Goal: Task Accomplishment & Management: Use online tool/utility

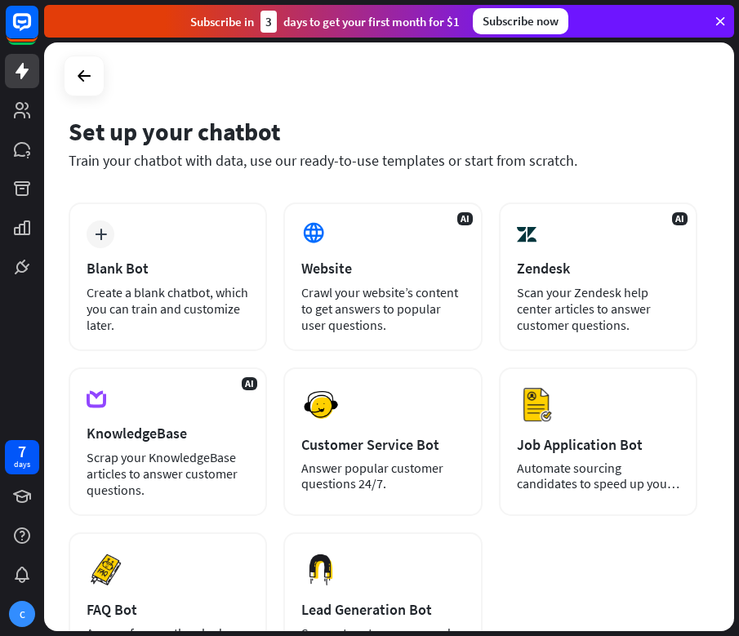
click at [203, 234] on div "plus Blank Bot Create a blank chatbot, which you can train and customize later." at bounding box center [168, 277] width 198 height 149
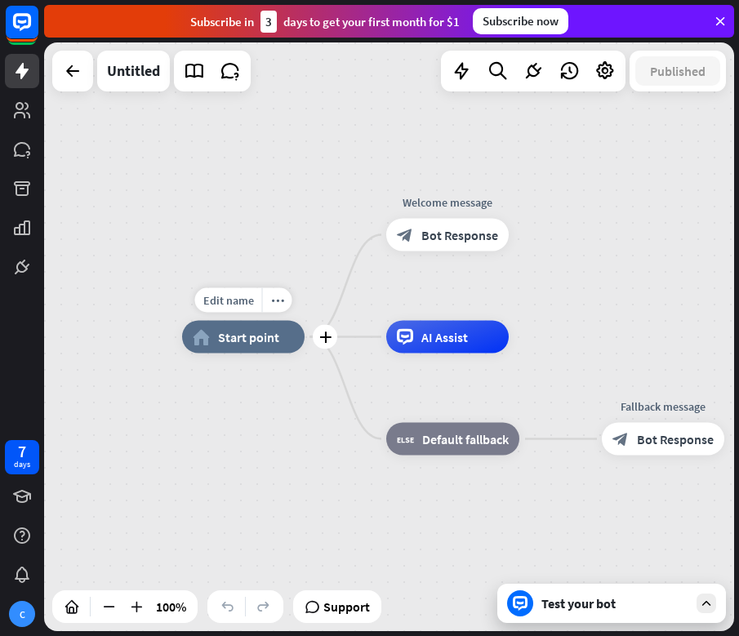
click at [263, 342] on span "Start point" at bounding box center [248, 337] width 61 height 16
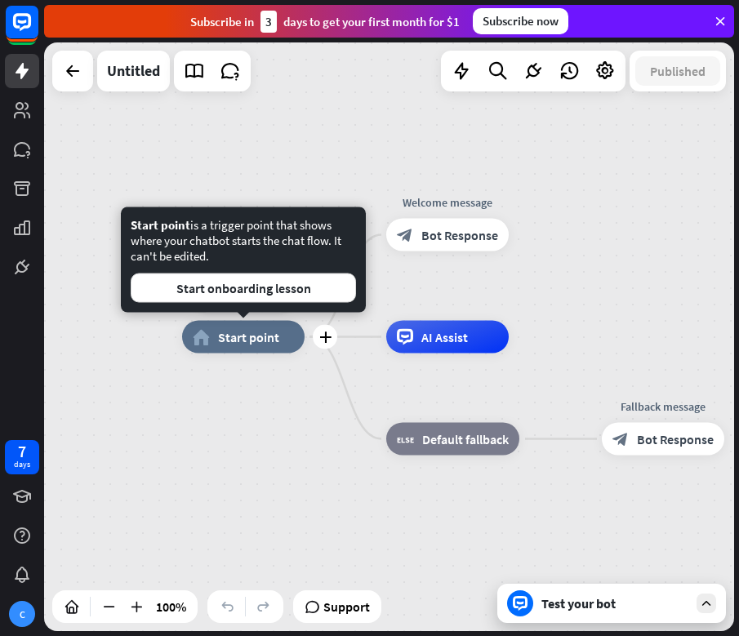
click at [263, 342] on span "Start point" at bounding box center [248, 337] width 61 height 16
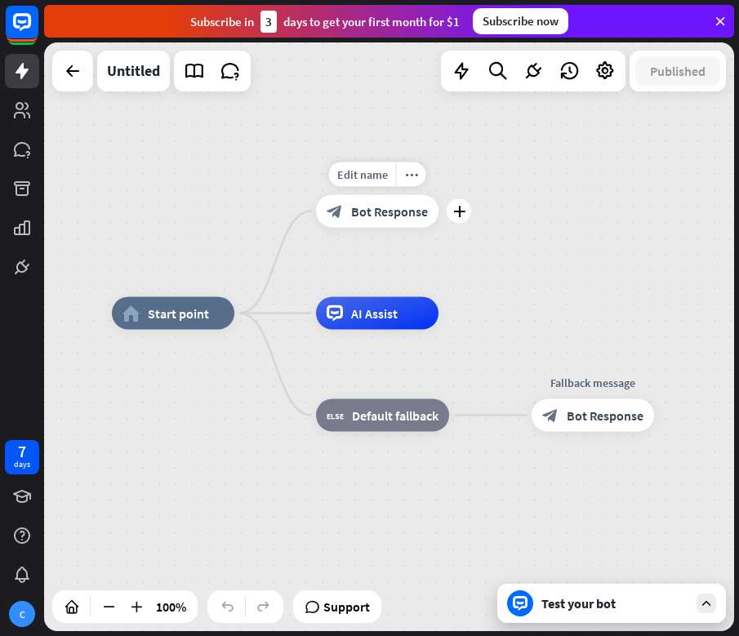
click at [377, 207] on span "Bot Response" at bounding box center [389, 211] width 77 height 16
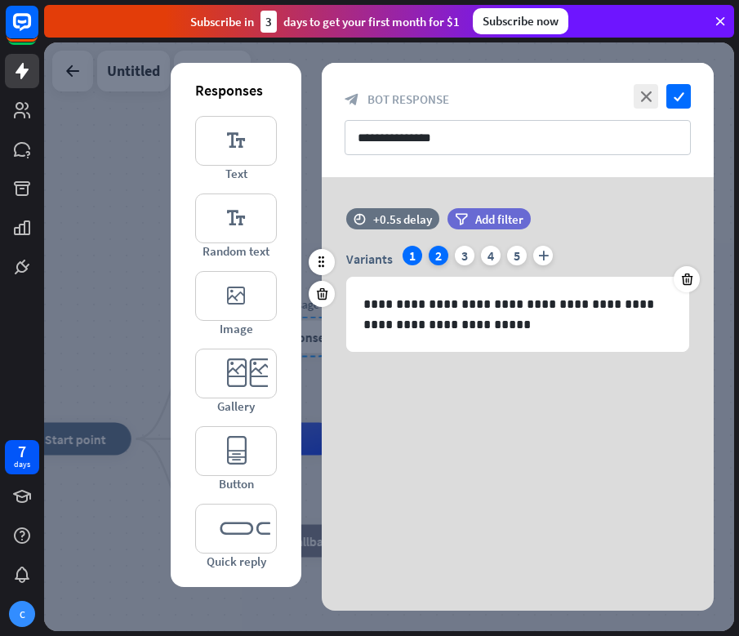
click at [432, 255] on div "2" at bounding box center [439, 256] width 20 height 20
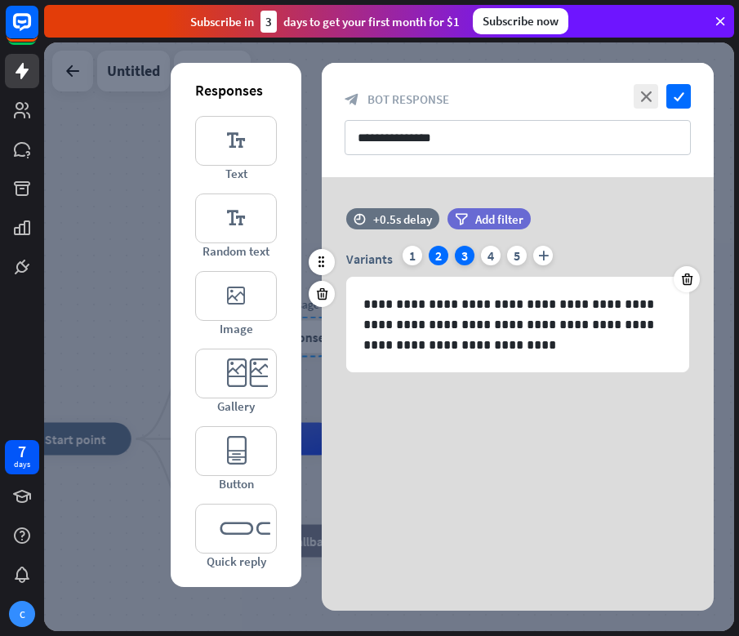
click at [468, 260] on div "3" at bounding box center [465, 256] width 20 height 20
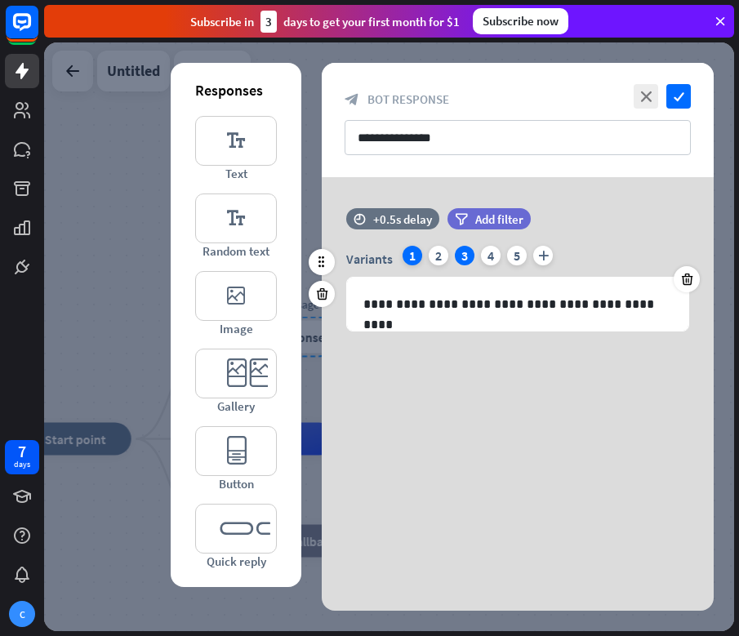
click at [413, 252] on div "1" at bounding box center [413, 256] width 20 height 20
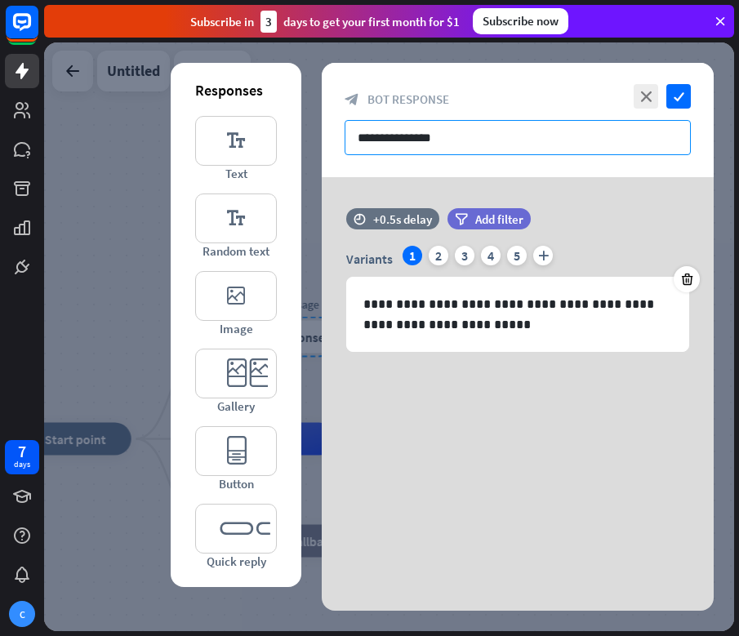
click at [422, 137] on input "**********" at bounding box center [518, 137] width 346 height 35
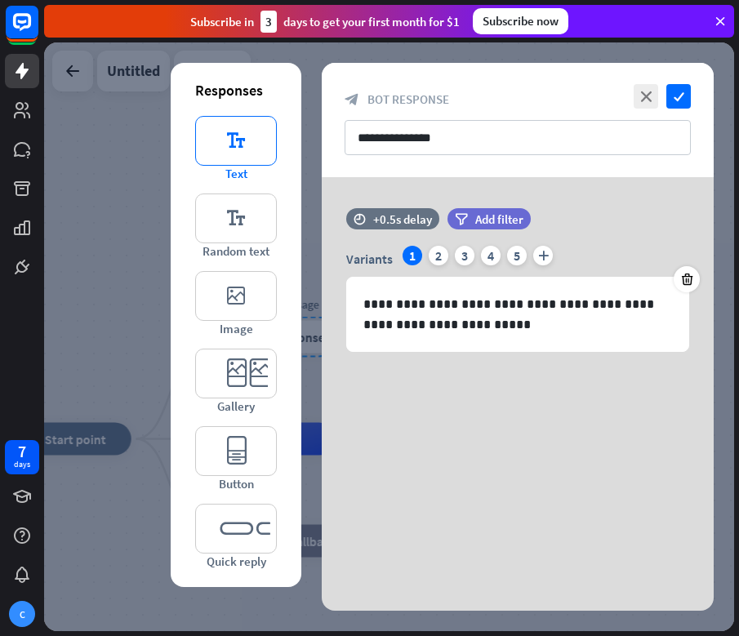
click at [246, 146] on icon "editor_text" at bounding box center [236, 141] width 82 height 50
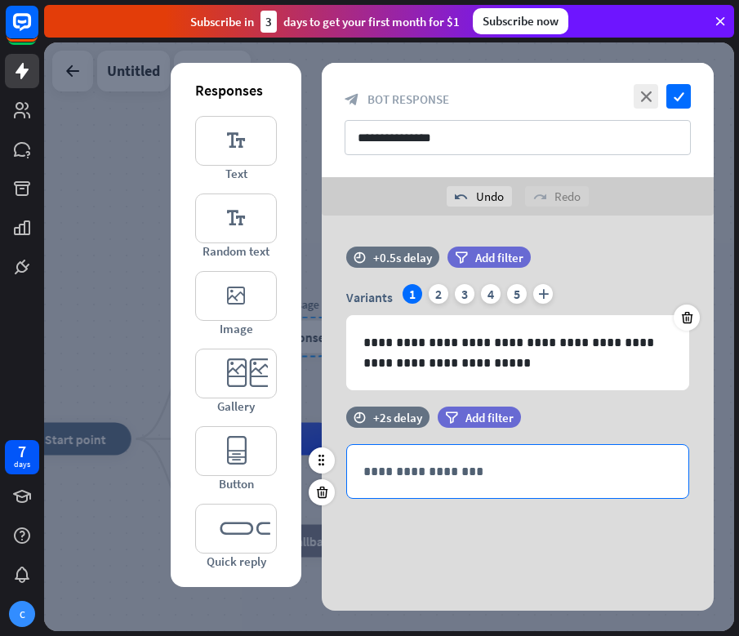
click at [392, 457] on div "**********" at bounding box center [517, 471] width 341 height 53
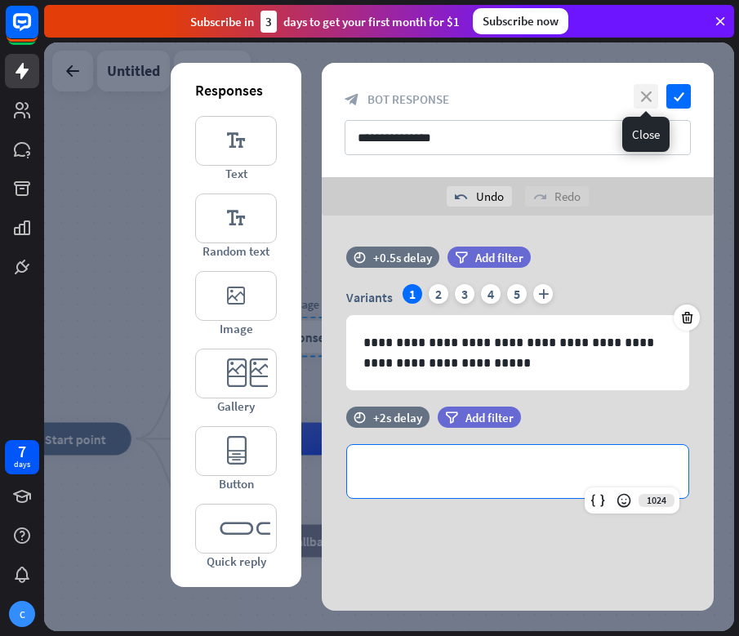
click at [644, 91] on icon "close" at bounding box center [646, 96] width 24 height 24
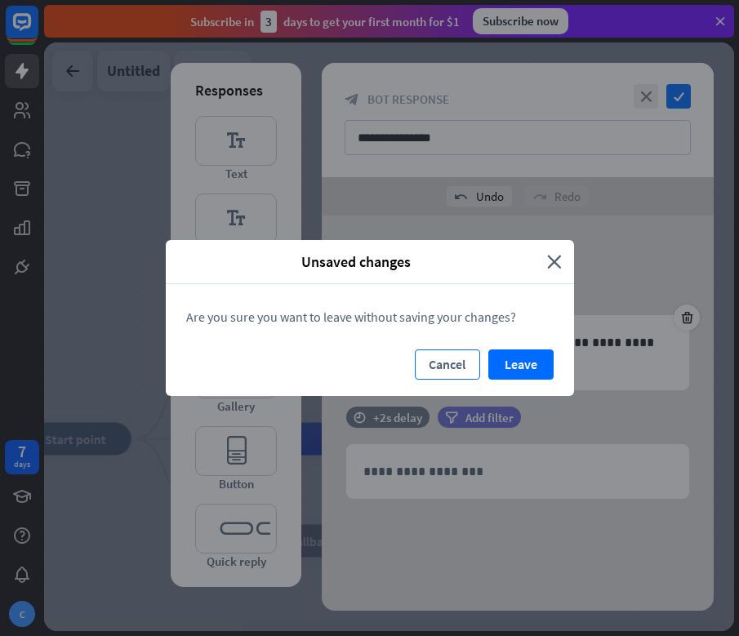
click at [452, 365] on button "Cancel" at bounding box center [447, 365] width 65 height 30
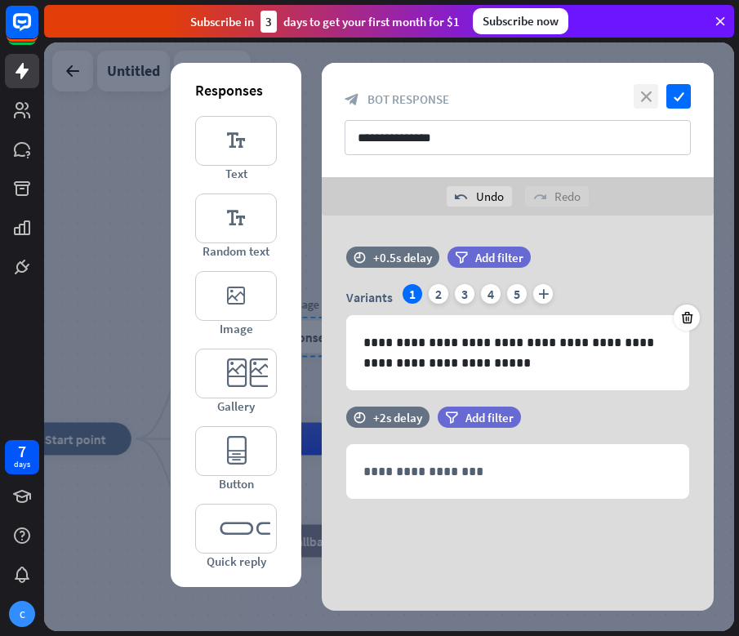
click at [644, 96] on icon "close" at bounding box center [646, 96] width 24 height 24
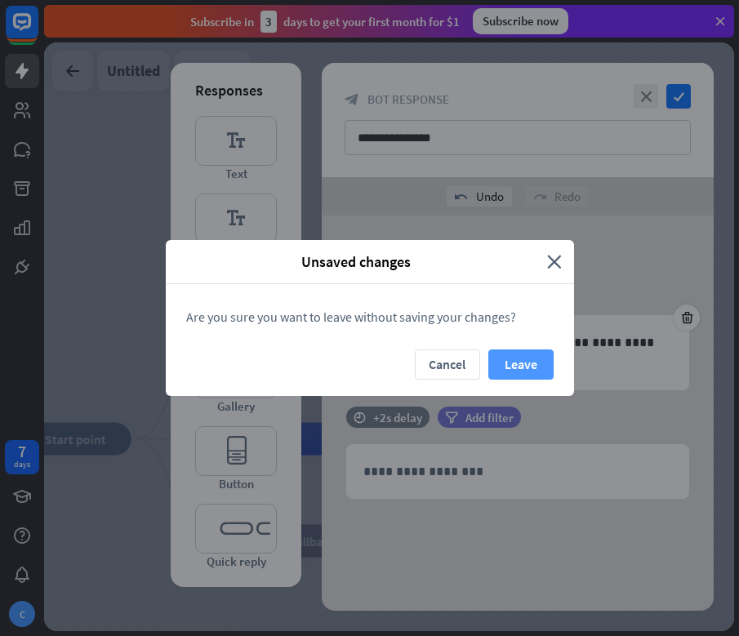
click at [514, 354] on button "Leave" at bounding box center [520, 365] width 65 height 30
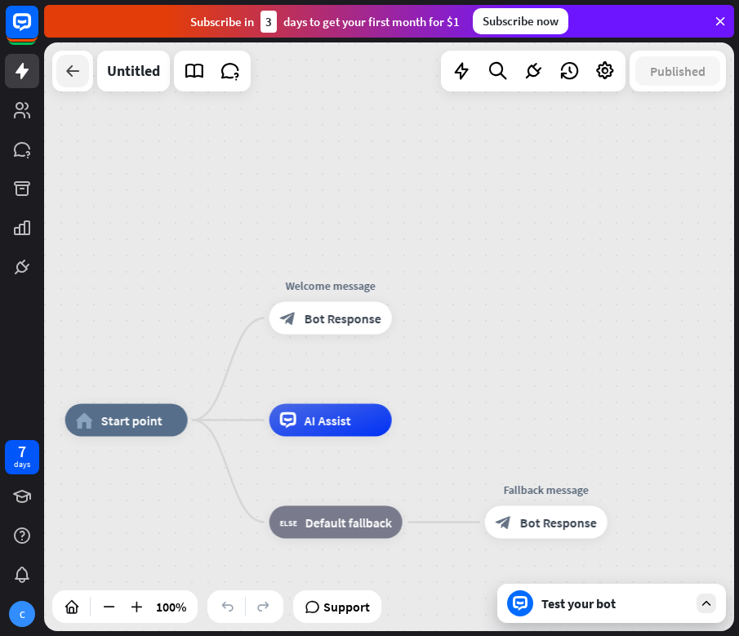
click at [72, 65] on icon at bounding box center [73, 71] width 20 height 20
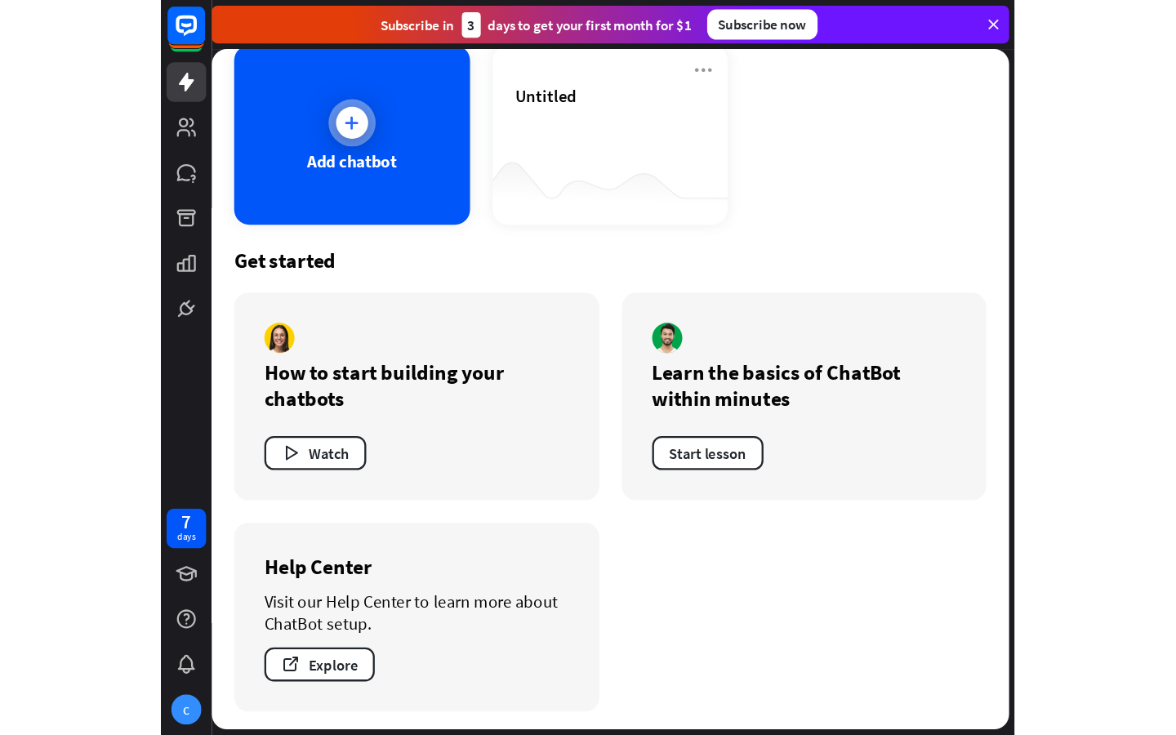
scroll to position [100, 0]
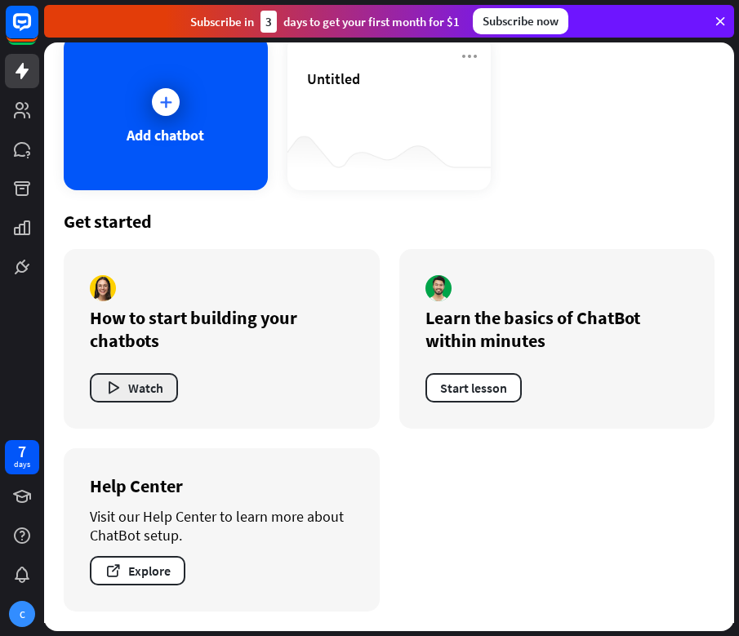
click at [147, 390] on button "Watch" at bounding box center [134, 387] width 88 height 29
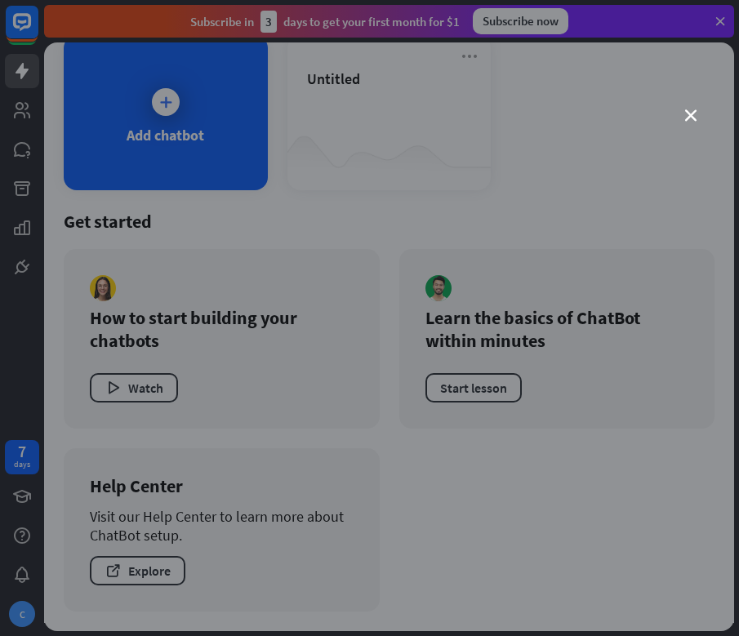
scroll to position [0, 0]
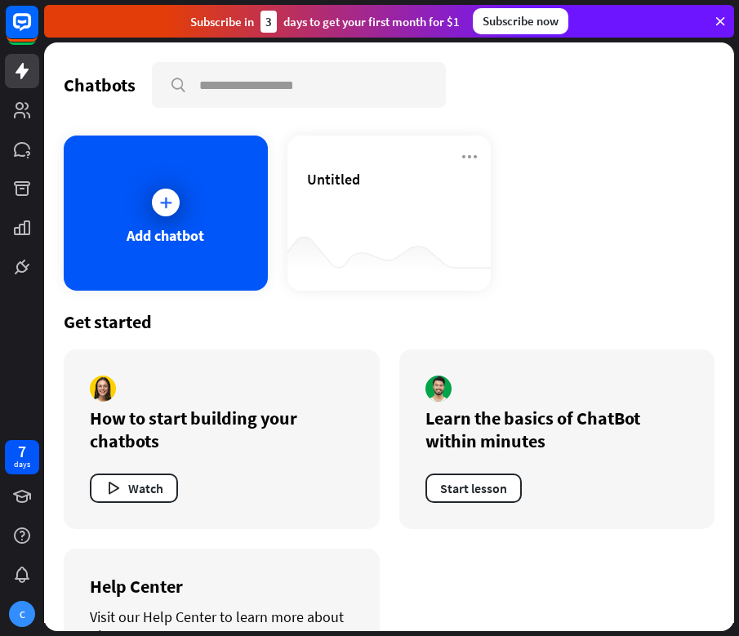
click at [692, 104] on div "close" at bounding box center [369, 318] width 739 height 636
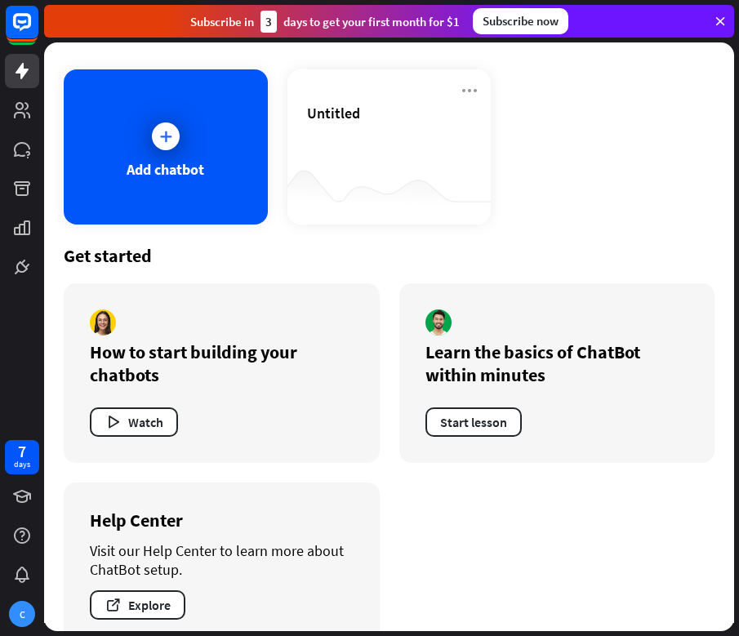
scroll to position [81, 0]
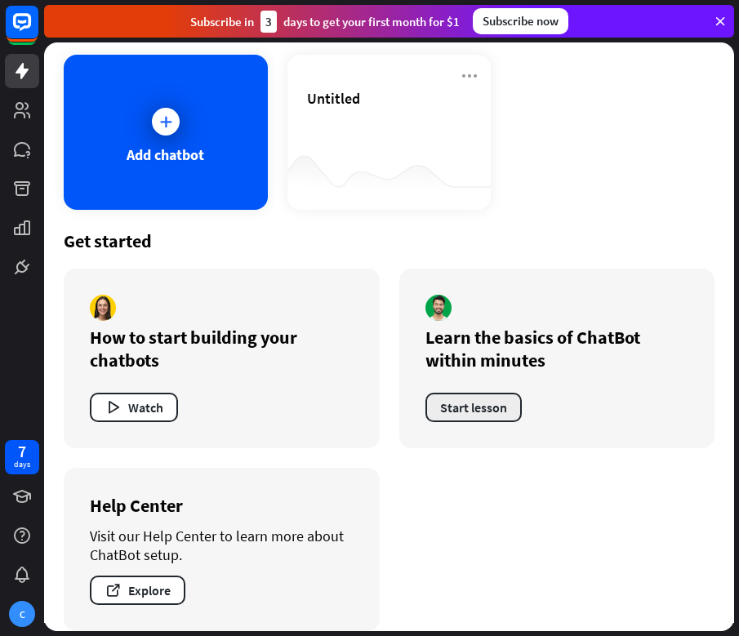
click at [486, 403] on button "Start lesson" at bounding box center [473, 407] width 96 height 29
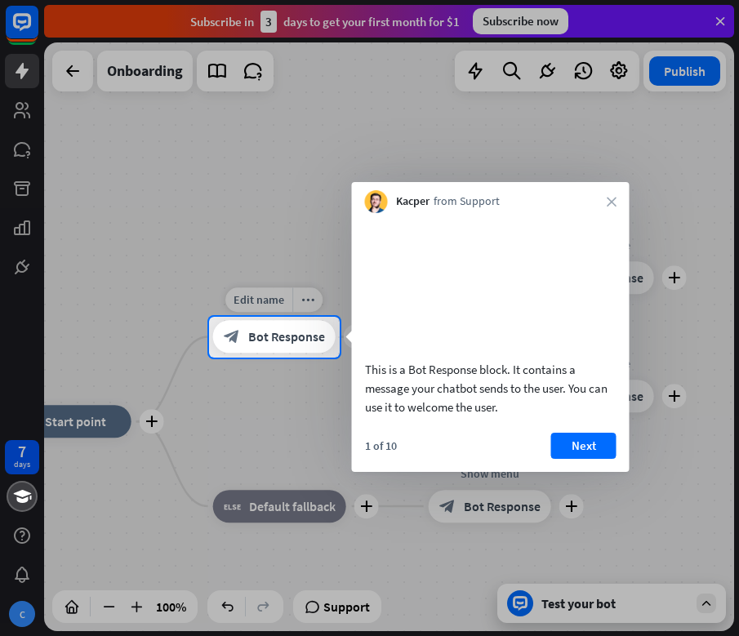
click at [310, 335] on span "Bot Response" at bounding box center [286, 337] width 77 height 16
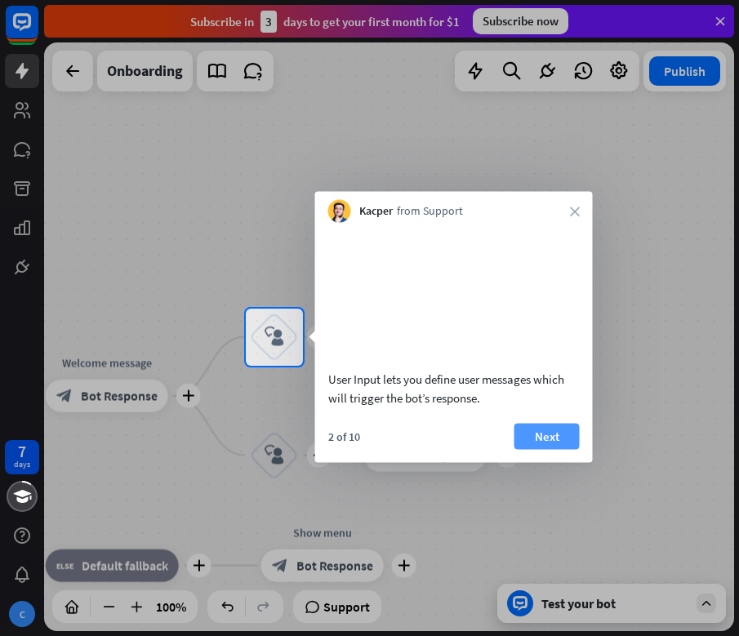
click at [545, 449] on button "Next" at bounding box center [546, 436] width 65 height 26
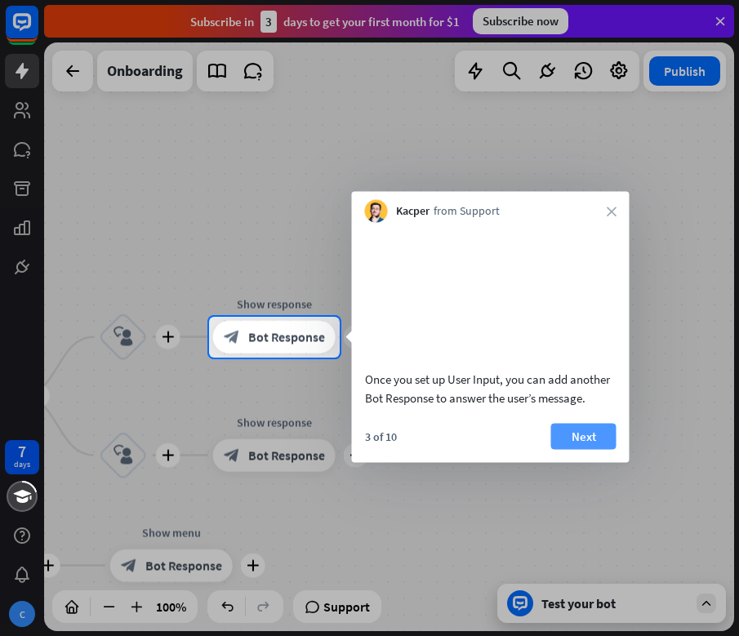
click at [565, 448] on button "Next" at bounding box center [583, 436] width 65 height 26
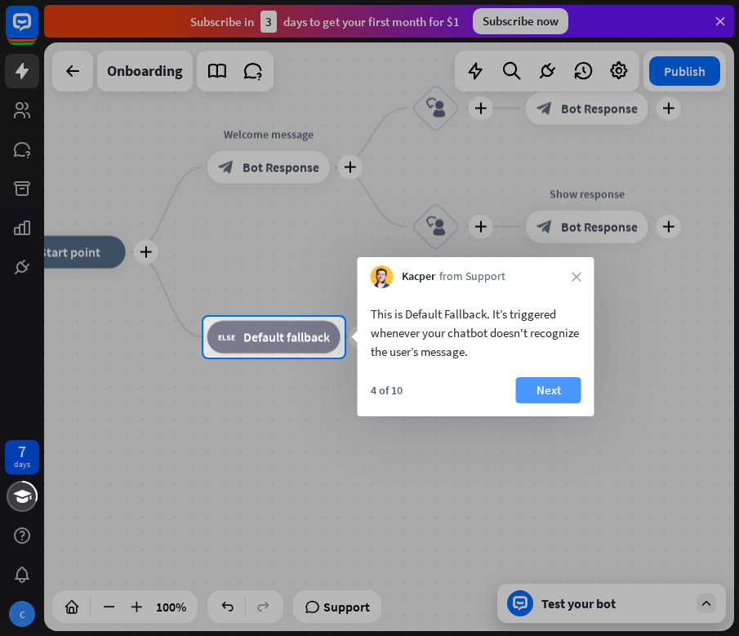
click at [555, 392] on button "Next" at bounding box center [548, 390] width 65 height 26
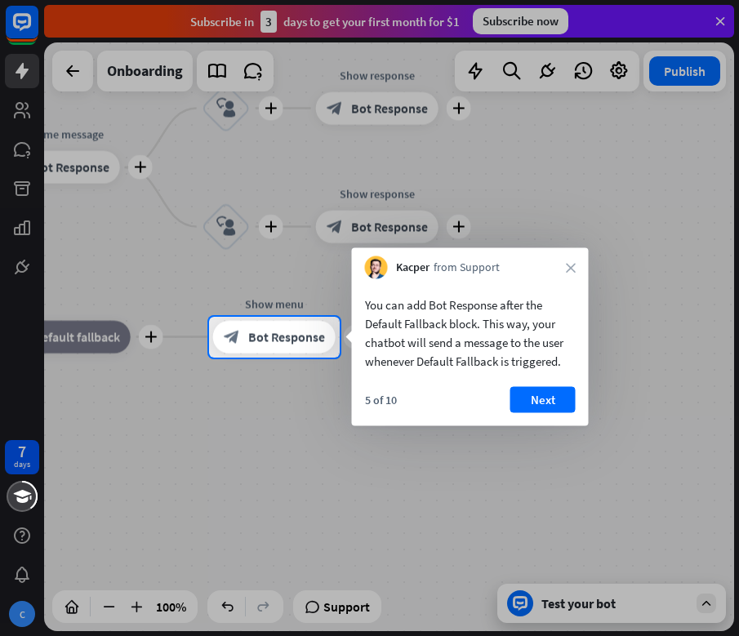
click at [556, 392] on button "Next" at bounding box center [542, 400] width 65 height 26
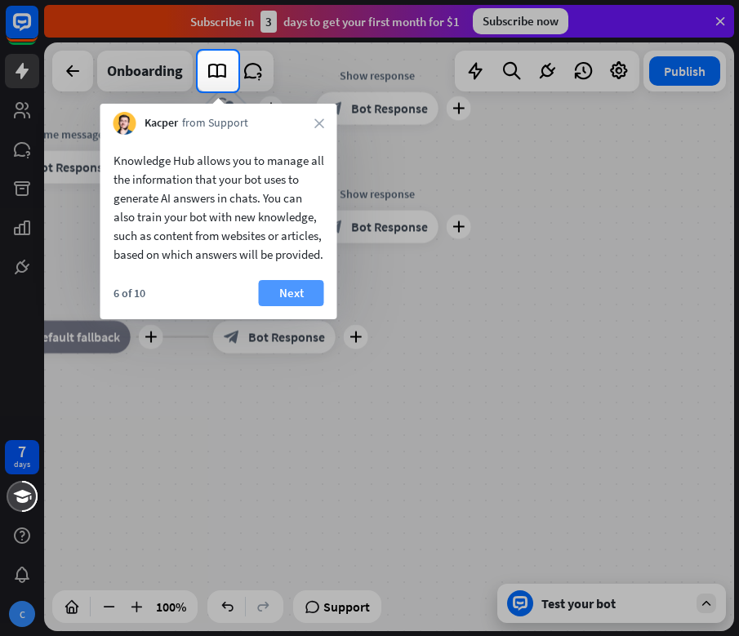
click at [299, 306] on button "Next" at bounding box center [291, 293] width 65 height 26
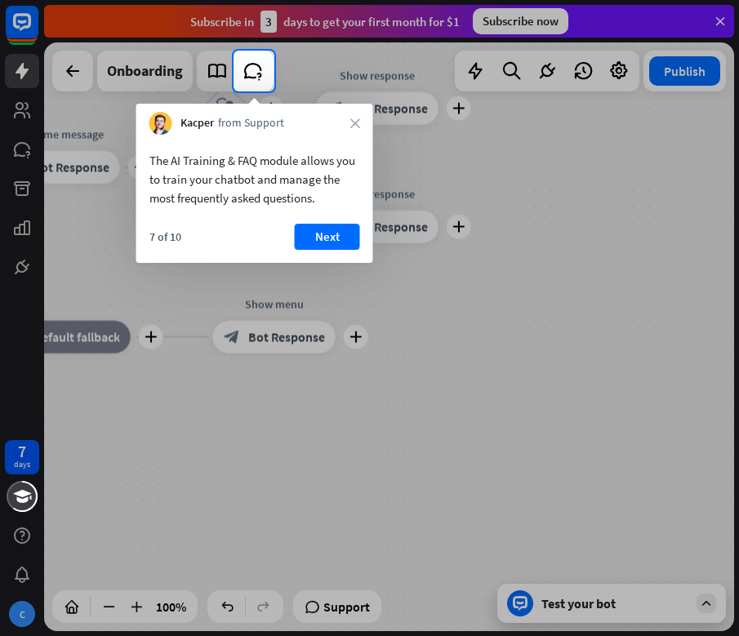
click at [352, 122] on icon "close" at bounding box center [355, 123] width 10 height 10
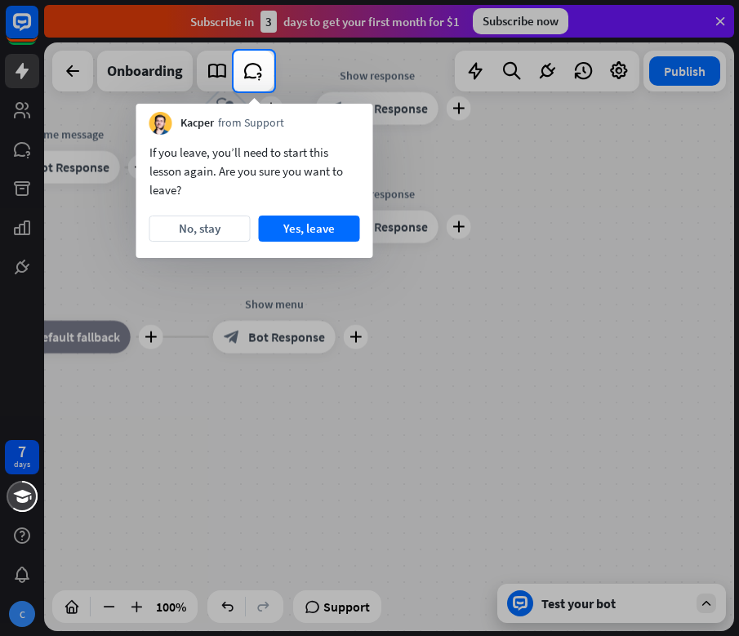
click at [60, 60] on div at bounding box center [117, 71] width 234 height 41
click at [61, 60] on div at bounding box center [117, 71] width 234 height 41
click at [310, 229] on button "Yes, leave" at bounding box center [309, 229] width 101 height 26
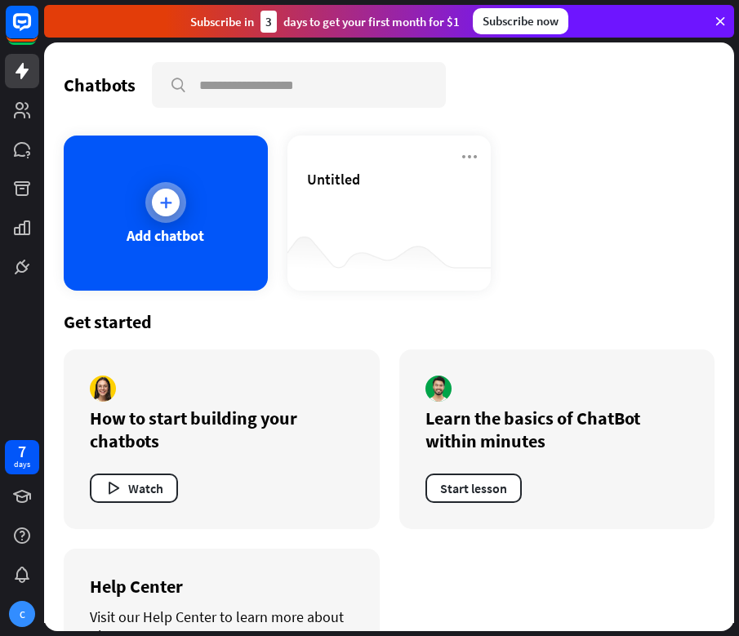
click at [186, 189] on div "Add chatbot" at bounding box center [166, 213] width 204 height 155
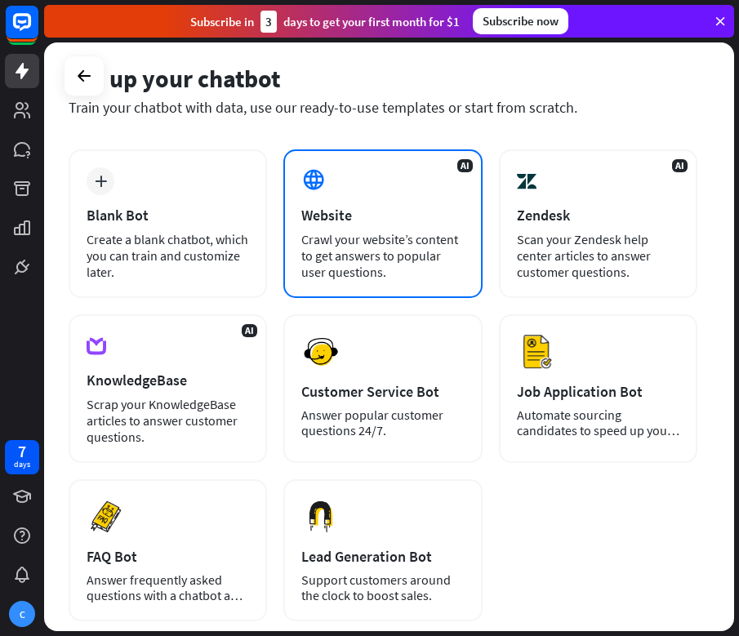
scroll to position [65, 0]
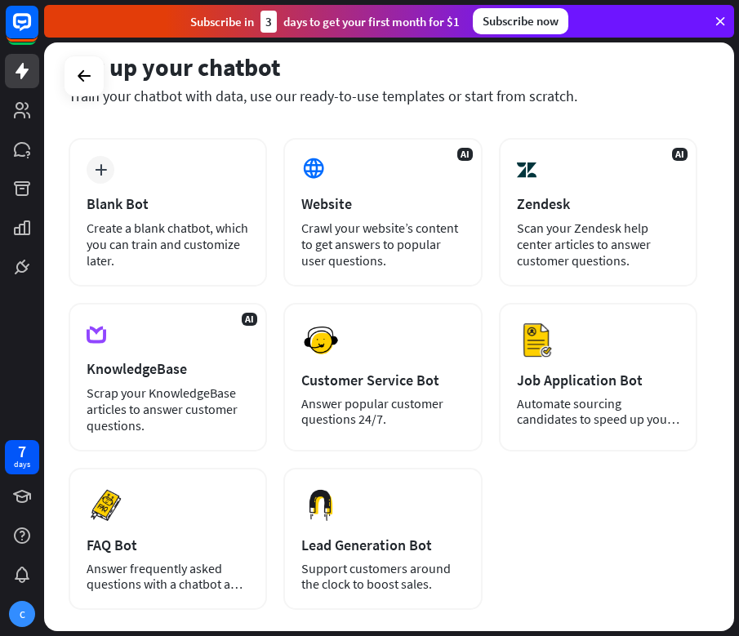
drag, startPoint x: 342, startPoint y: 259, endPoint x: 415, endPoint y: 126, distance: 151.7
click at [416, 127] on div "Set up your chatbot Train your chatbot with data, use our ready-to-use template…" at bounding box center [389, 336] width 690 height 589
click at [439, 96] on div "Train your chatbot with data, use our ready-to-use templates or start from scra…" at bounding box center [383, 96] width 629 height 19
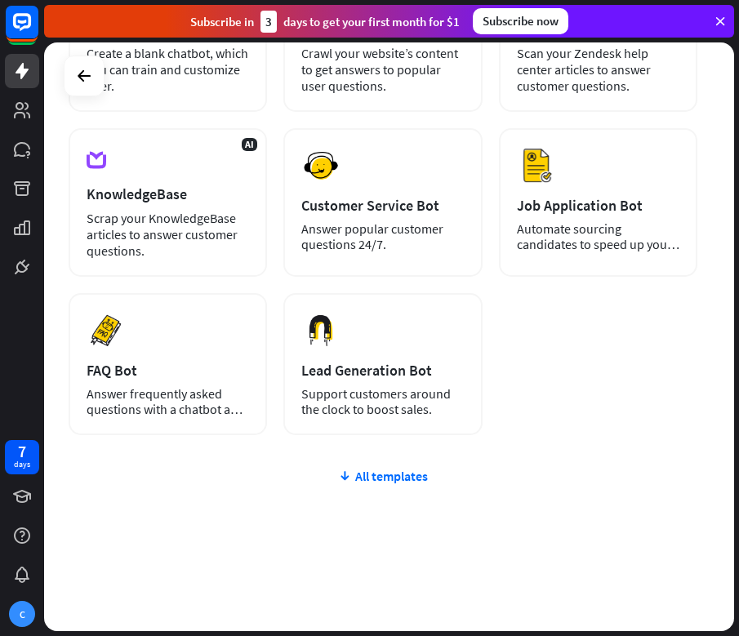
scroll to position [0, 0]
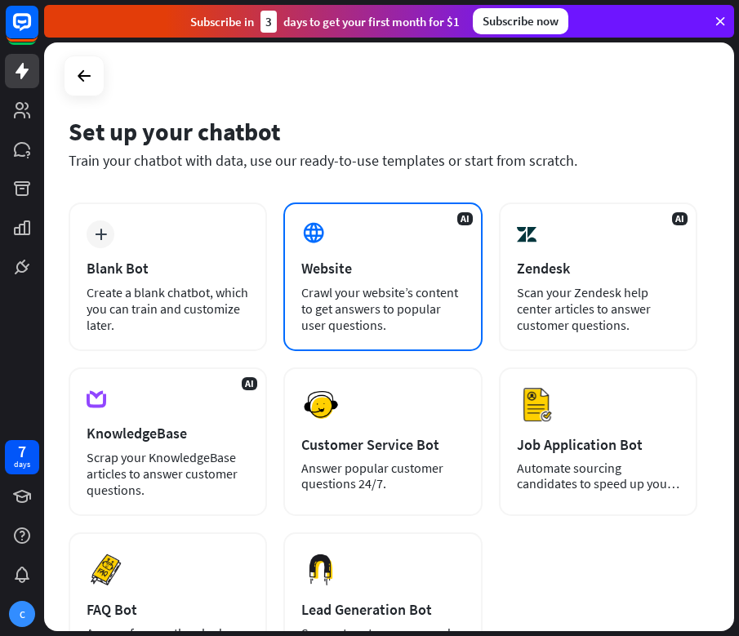
click at [384, 274] on div "Website" at bounding box center [382, 268] width 163 height 19
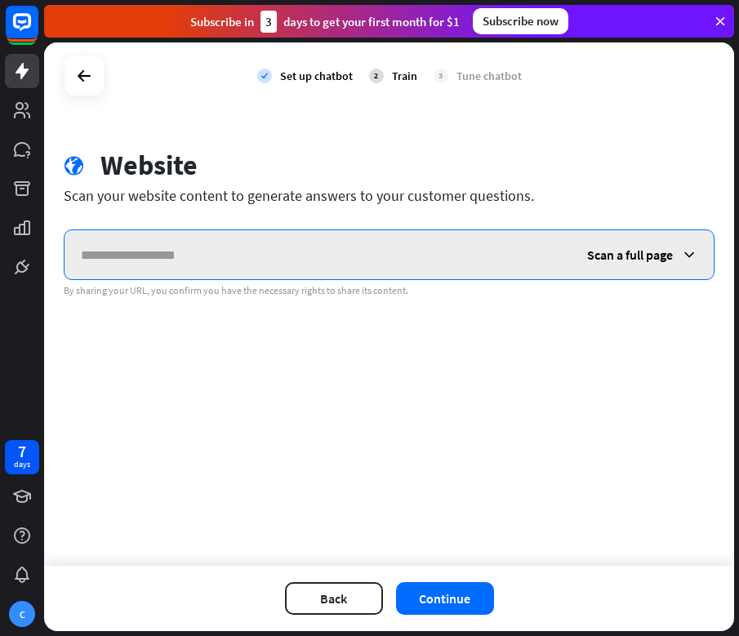
click at [394, 244] on input "text" at bounding box center [318, 254] width 506 height 49
paste input "**********"
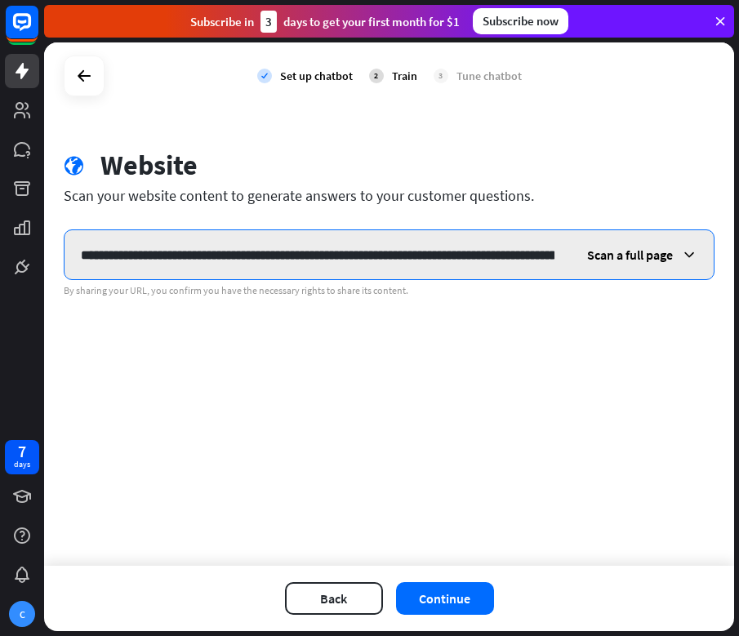
scroll to position [0, 911]
type input "**********"
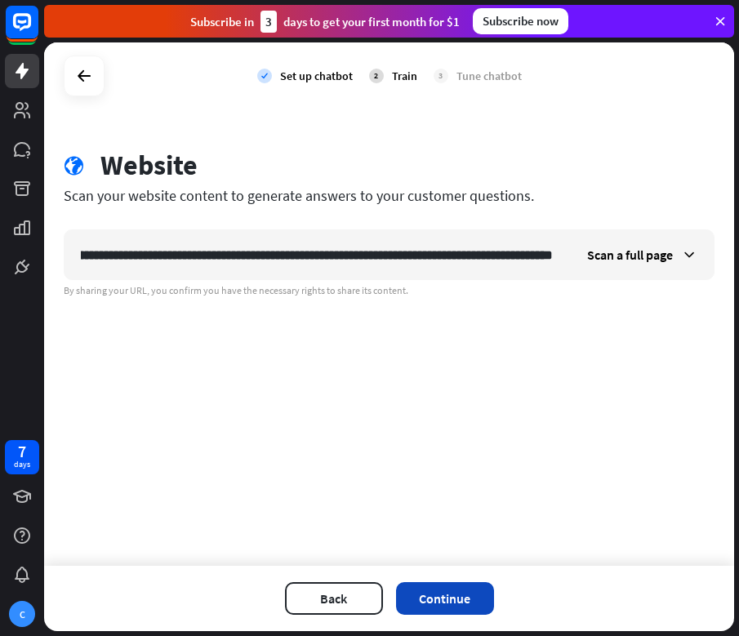
click at [431, 603] on button "Continue" at bounding box center [445, 598] width 98 height 33
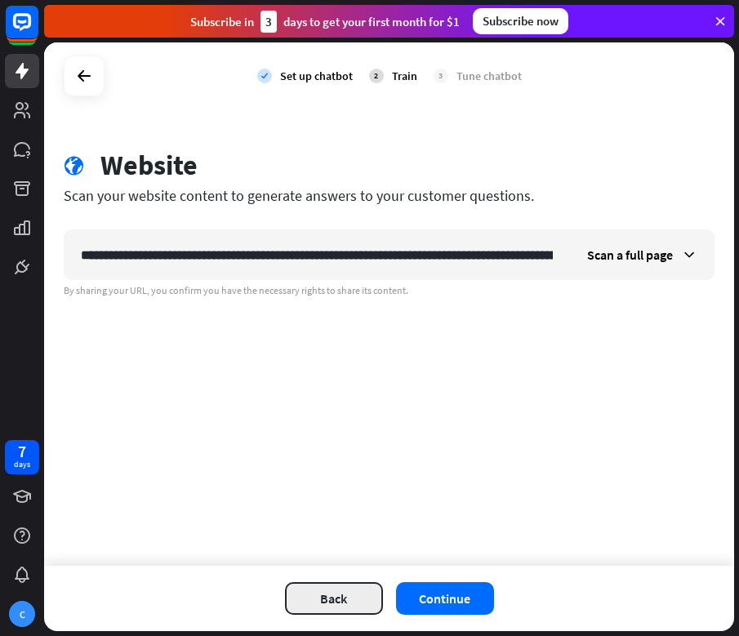
click at [327, 594] on button "Back" at bounding box center [334, 598] width 98 height 33
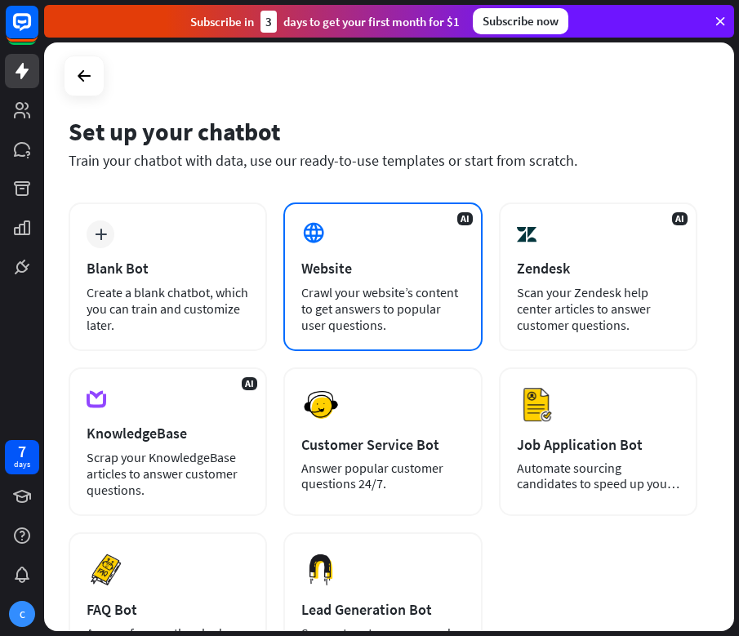
click at [373, 301] on div "Crawl your website’s content to get answers to popular user questions." at bounding box center [382, 308] width 163 height 49
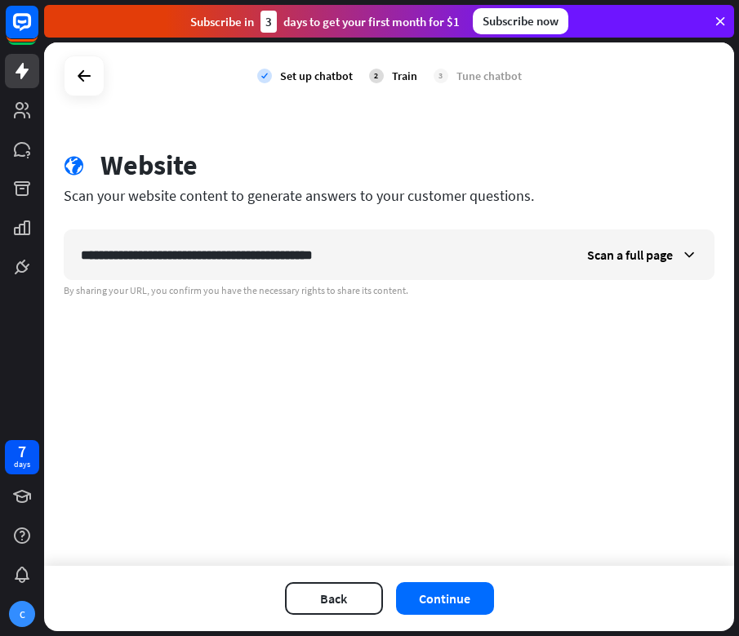
type input "**********"
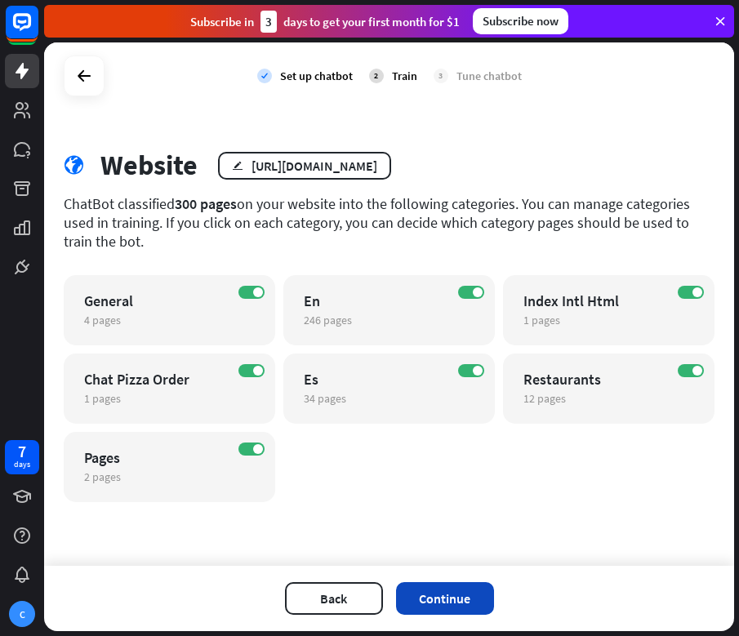
click at [436, 586] on button "Continue" at bounding box center [445, 598] width 98 height 33
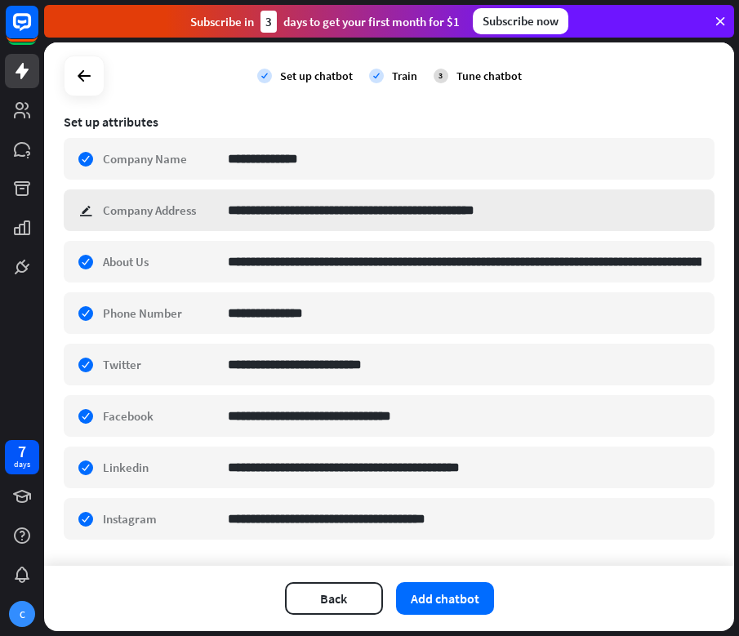
scroll to position [316, 0]
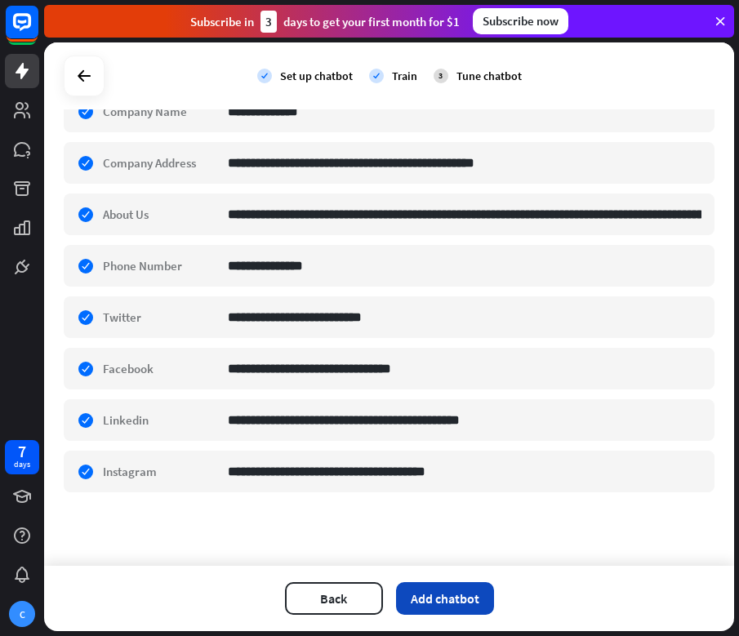
click at [428, 602] on button "Add chatbot" at bounding box center [445, 598] width 98 height 33
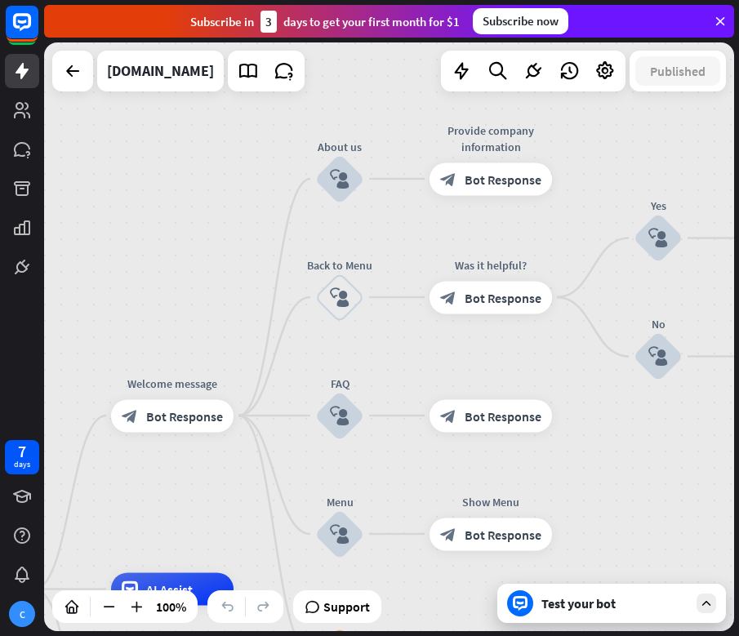
click at [602, 602] on div "Test your bot" at bounding box center [614, 603] width 147 height 16
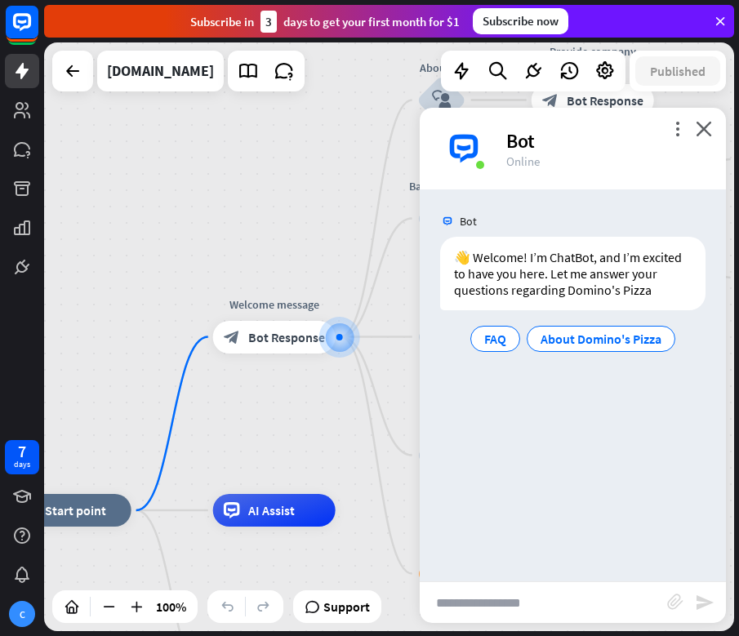
click at [569, 615] on input "text" at bounding box center [543, 602] width 247 height 41
type input "**********"
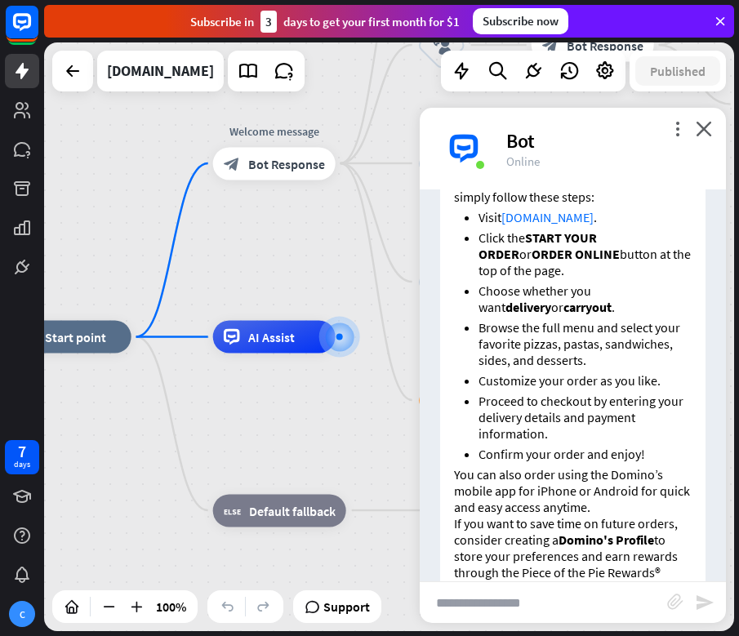
scroll to position [338, 0]
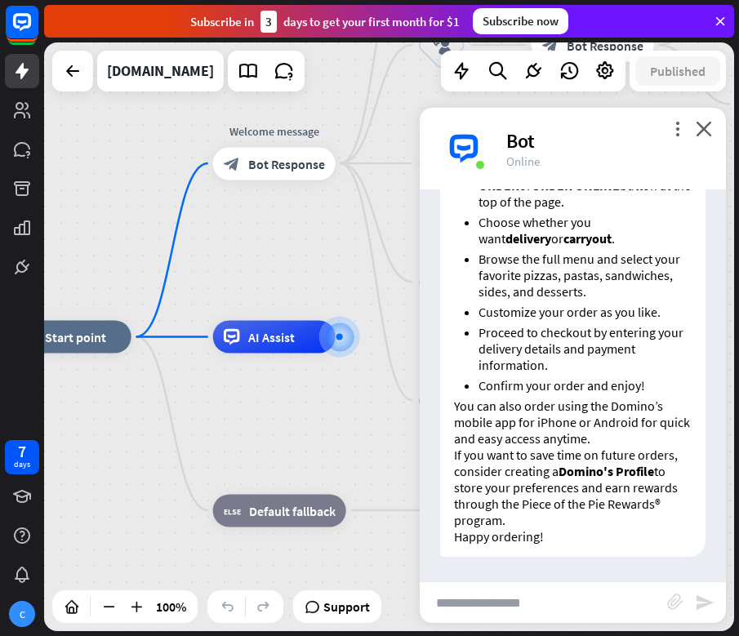
click at [572, 593] on input "text" at bounding box center [543, 602] width 247 height 41
type input "**********"
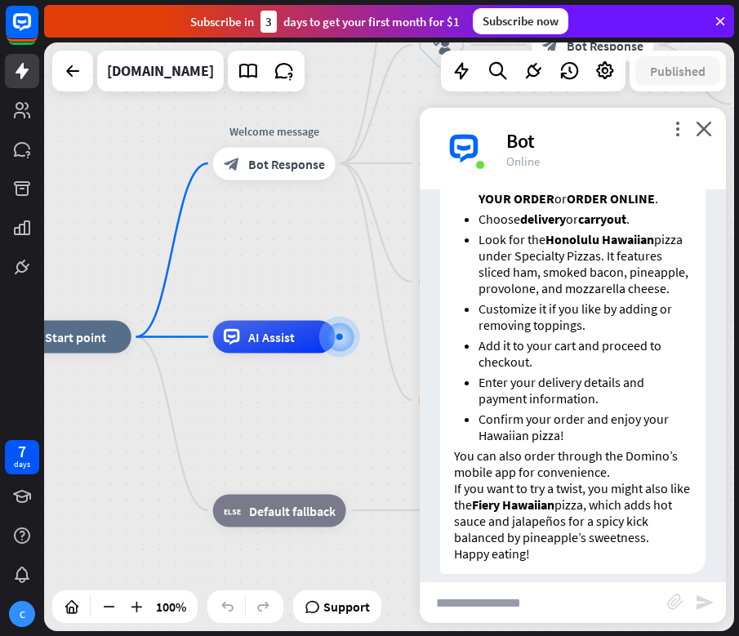
scroll to position [923, 0]
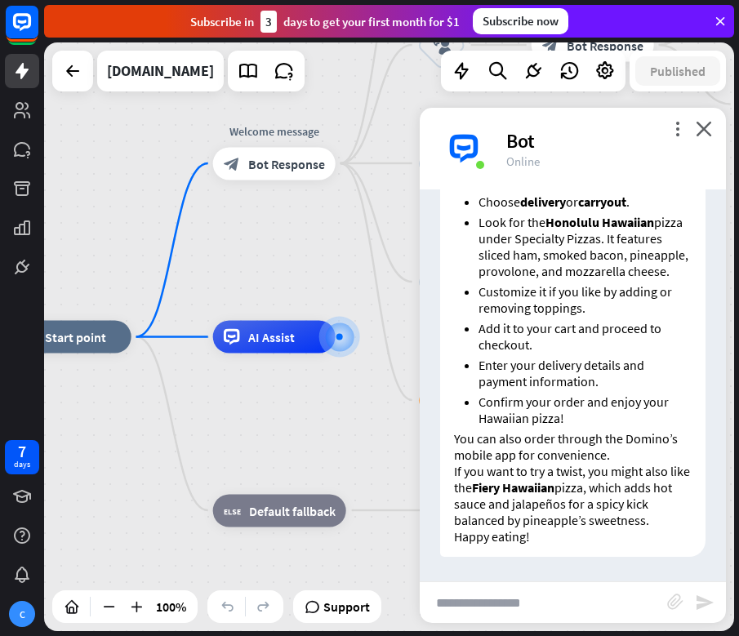
click at [569, 588] on input "text" at bounding box center [543, 602] width 247 height 41
type input "**********"
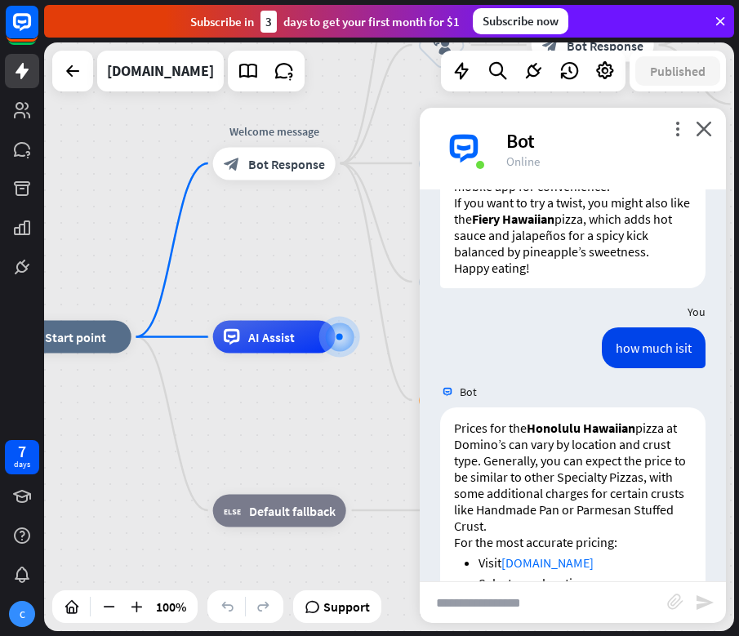
scroll to position [1483, 0]
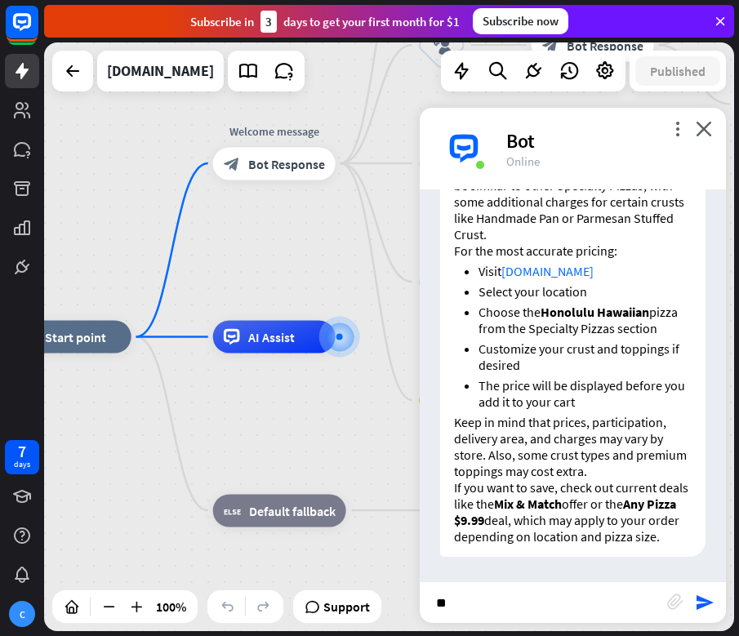
type input "***"
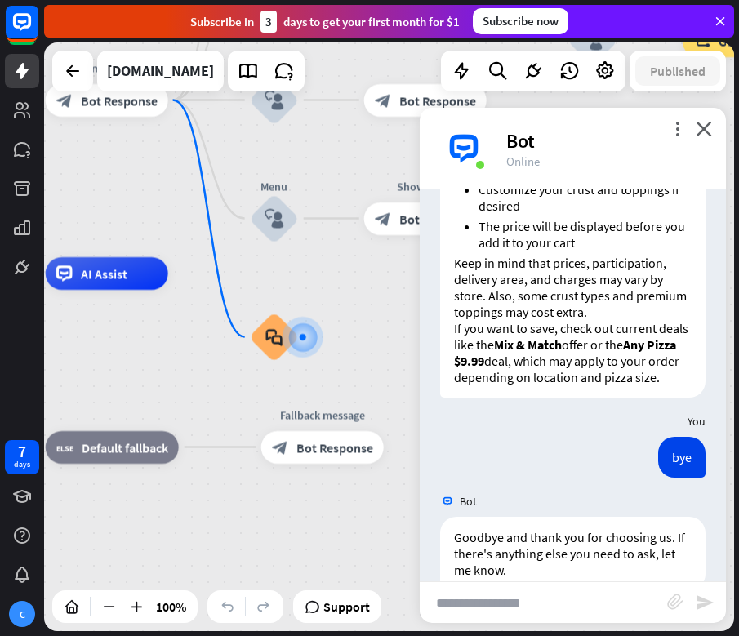
scroll to position [1676, 0]
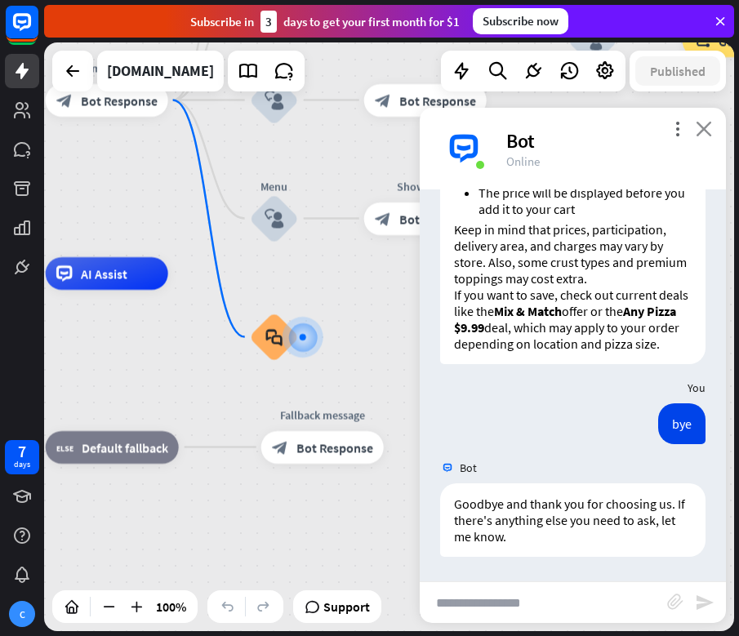
click at [709, 130] on icon "close" at bounding box center [704, 129] width 16 height 16
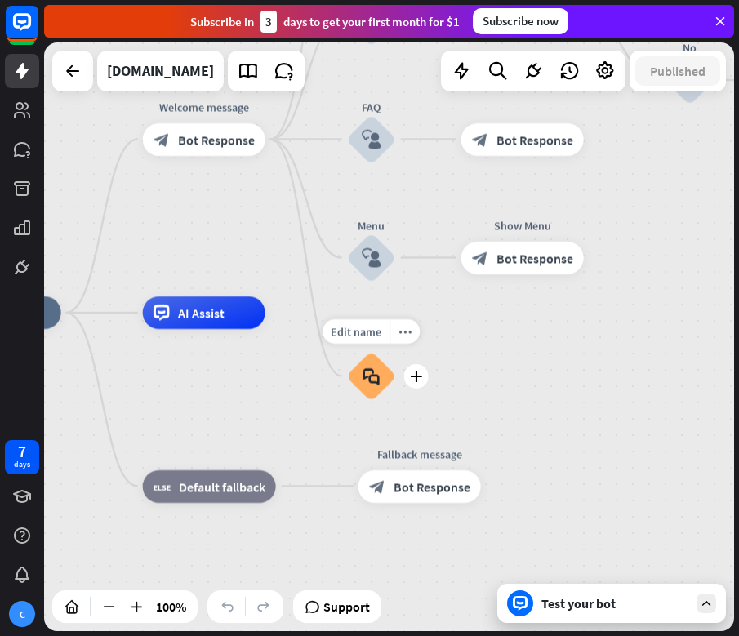
click at [365, 392] on div "block_faq" at bounding box center [371, 376] width 49 height 49
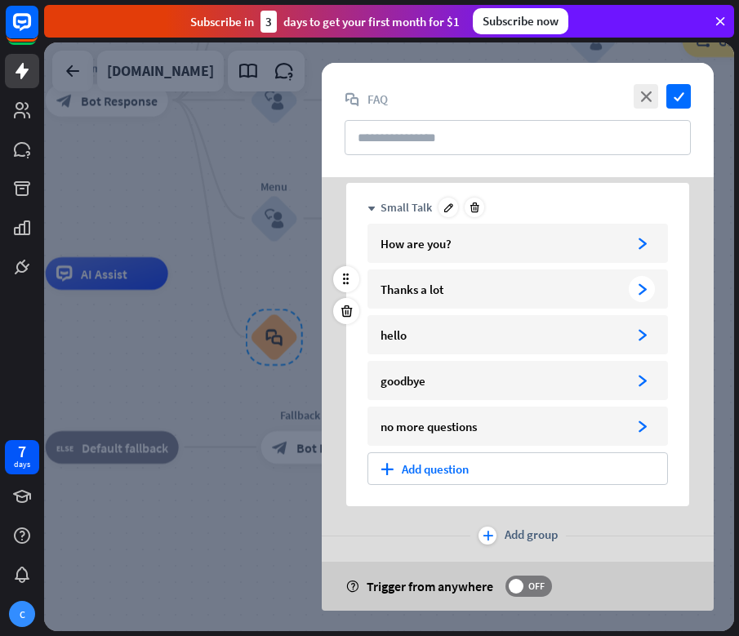
scroll to position [74, 0]
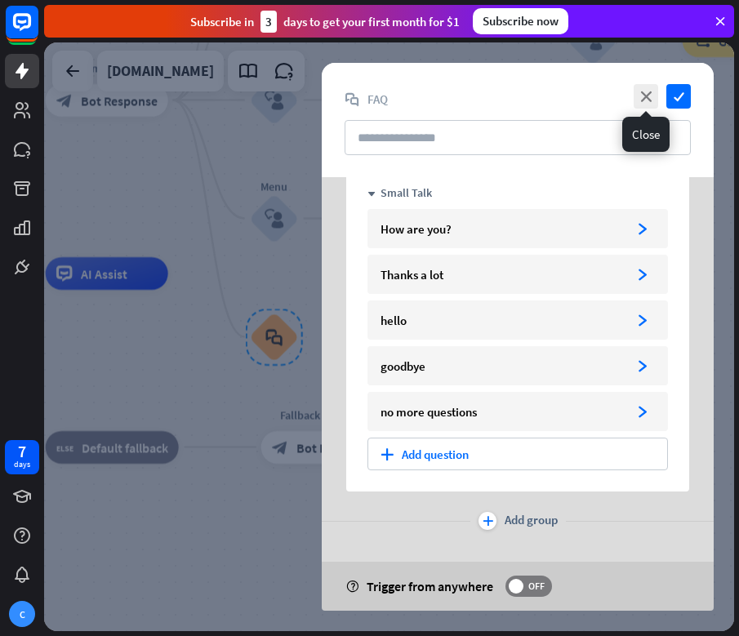
click at [647, 96] on icon "close" at bounding box center [646, 96] width 24 height 24
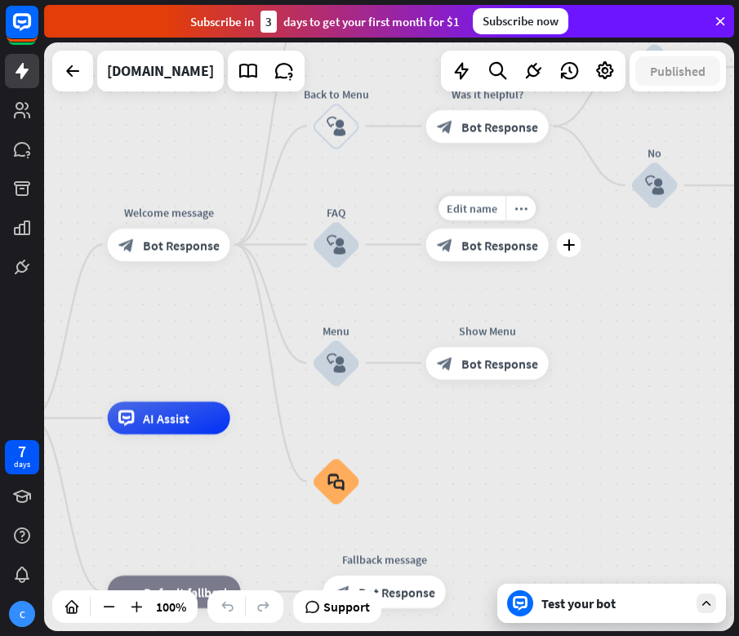
click at [483, 249] on span "Bot Response" at bounding box center [499, 245] width 77 height 16
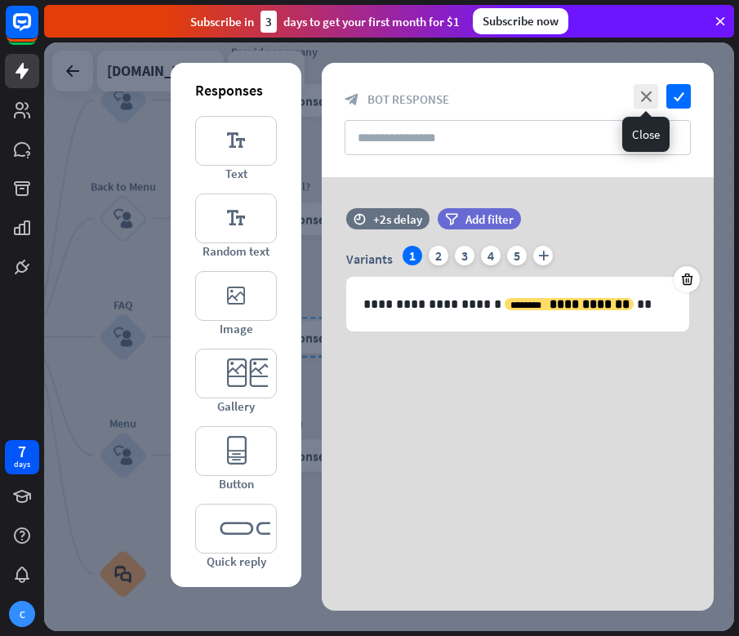
click at [635, 94] on icon "close" at bounding box center [646, 96] width 24 height 24
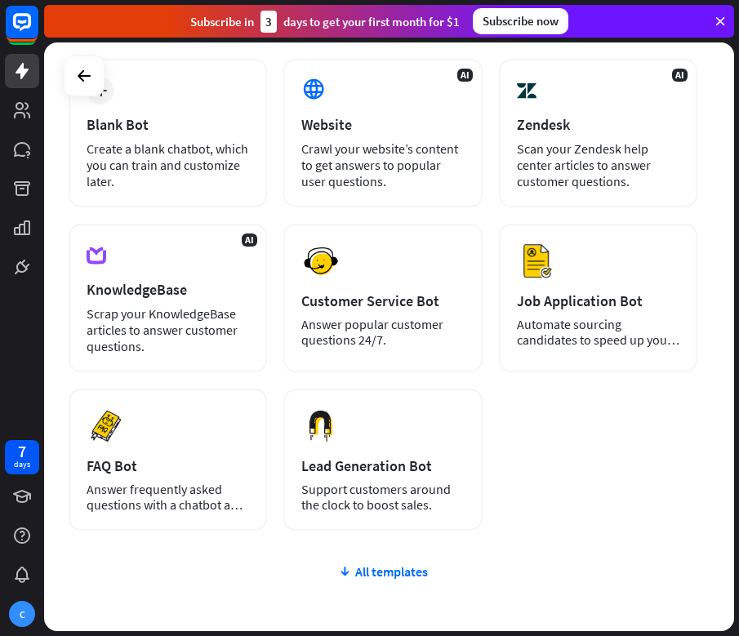
scroll to position [239, 0]
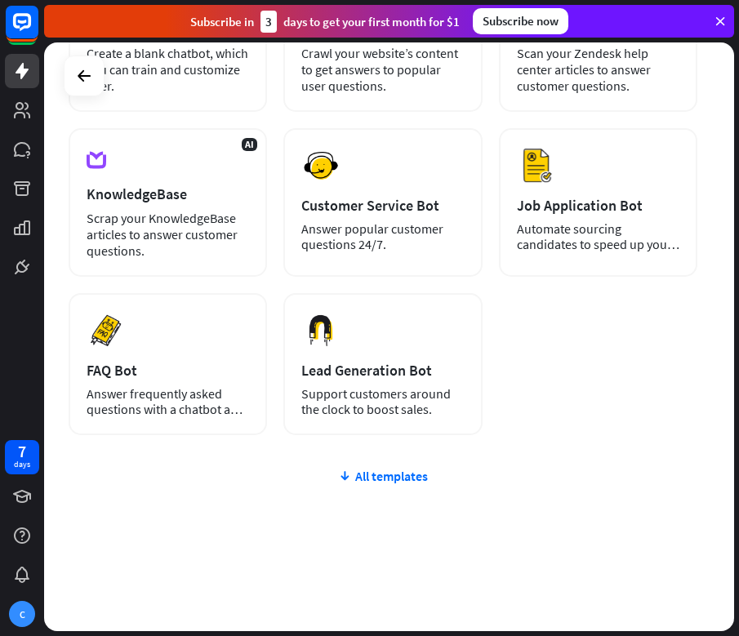
click at [370, 467] on div "plus Blank Bot Create a blank chatbot, which you can train and customize later.…" at bounding box center [383, 297] width 629 height 668
click at [370, 472] on div "All templates" at bounding box center [383, 476] width 629 height 16
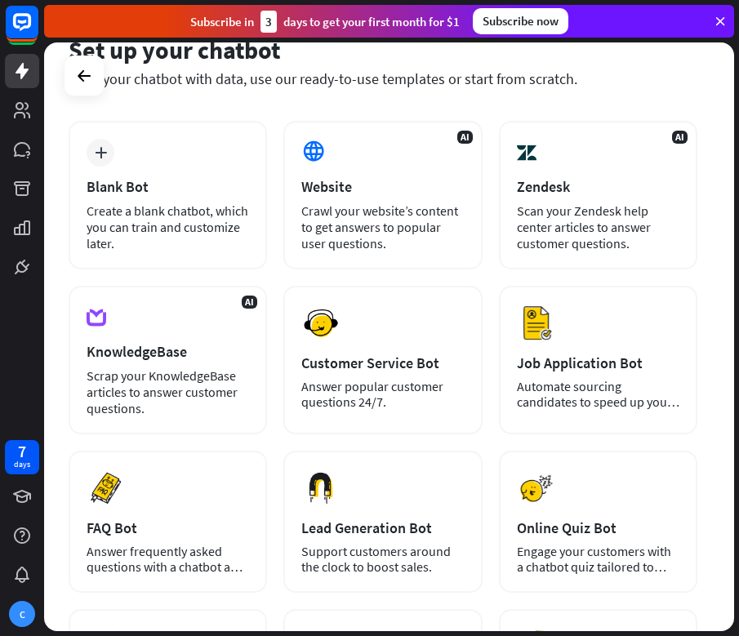
scroll to position [0, 0]
